Goal: Task Accomplishment & Management: Use online tool/utility

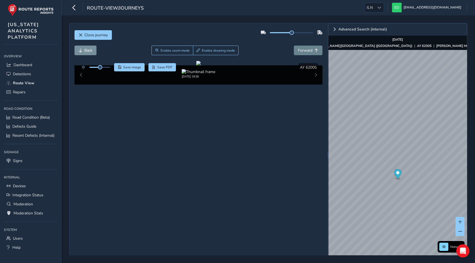
click at [309, 51] on span "Forward" at bounding box center [305, 50] width 15 height 5
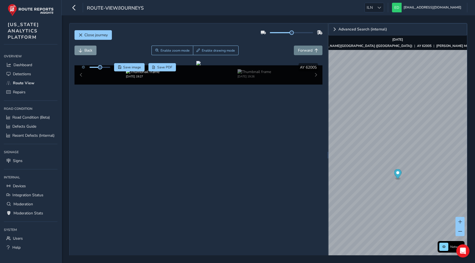
click at [309, 51] on span "Forward" at bounding box center [305, 50] width 15 height 5
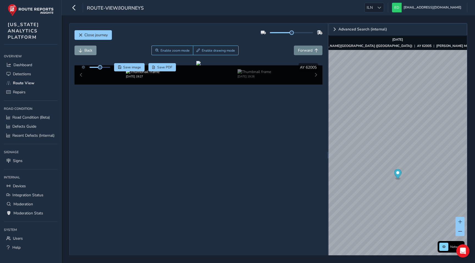
click at [309, 51] on span "Forward" at bounding box center [305, 50] width 15 height 5
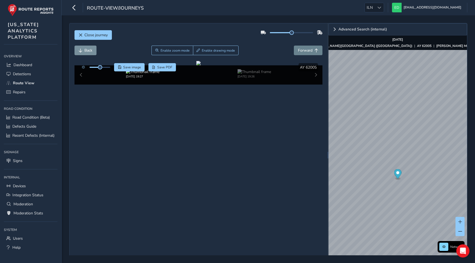
click at [309, 51] on span "Forward" at bounding box center [305, 50] width 15 height 5
drag, startPoint x: 291, startPoint y: 31, endPoint x: 319, endPoint y: 31, distance: 27.8
click at [319, 31] on div at bounding box center [292, 32] width 62 height 9
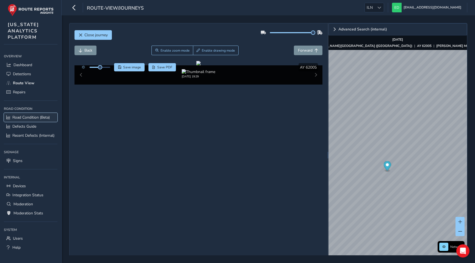
click at [33, 118] on span "Road Condition (Beta)" at bounding box center [30, 117] width 37 height 5
click at [26, 117] on span "Road Condition (Beta)" at bounding box center [30, 117] width 37 height 5
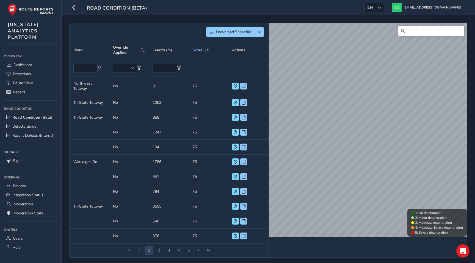
scroll to position [2, 0]
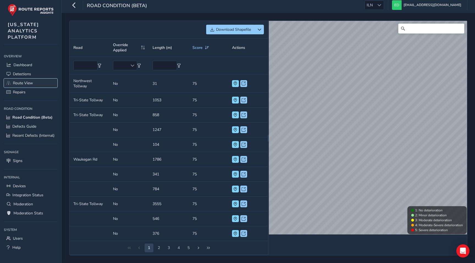
click at [25, 84] on span "Route View" at bounding box center [23, 83] width 20 height 5
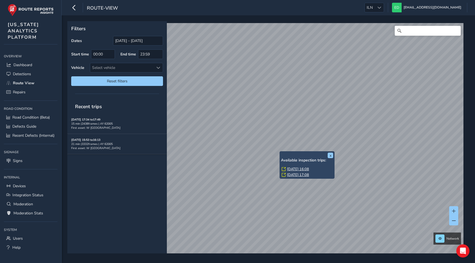
click at [289, 170] on link "[DATE] 16:08" at bounding box center [298, 169] width 22 height 5
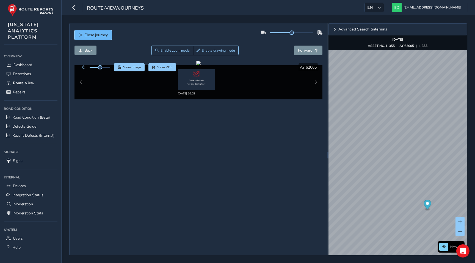
click at [97, 33] on span "Close journey" at bounding box center [95, 34] width 23 height 5
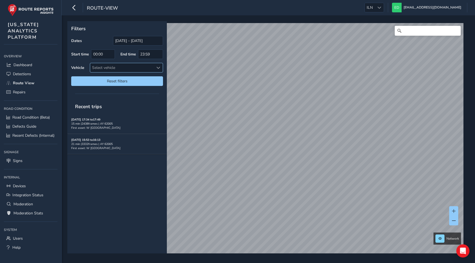
click at [148, 65] on div "Select vehicle" at bounding box center [121, 67] width 63 height 9
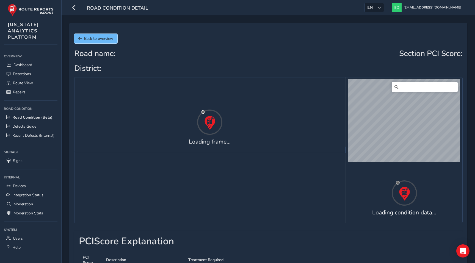
click at [98, 39] on span "Back to overview" at bounding box center [98, 38] width 29 height 5
